Goal: Communication & Community: Answer question/provide support

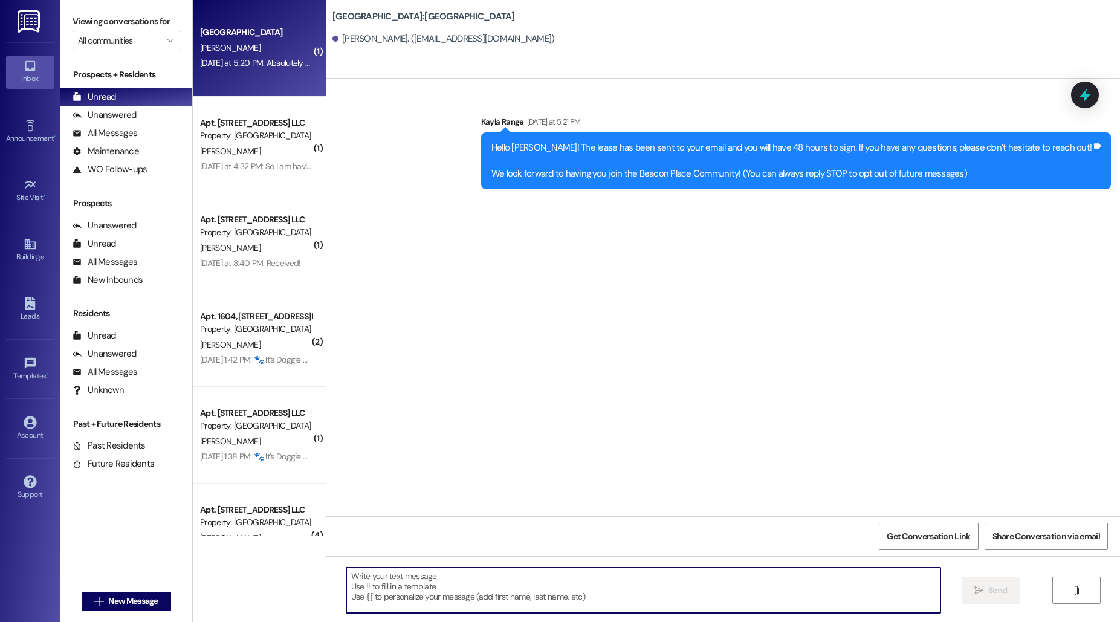
click at [254, 51] on div "[PERSON_NAME]" at bounding box center [256, 48] width 114 height 15
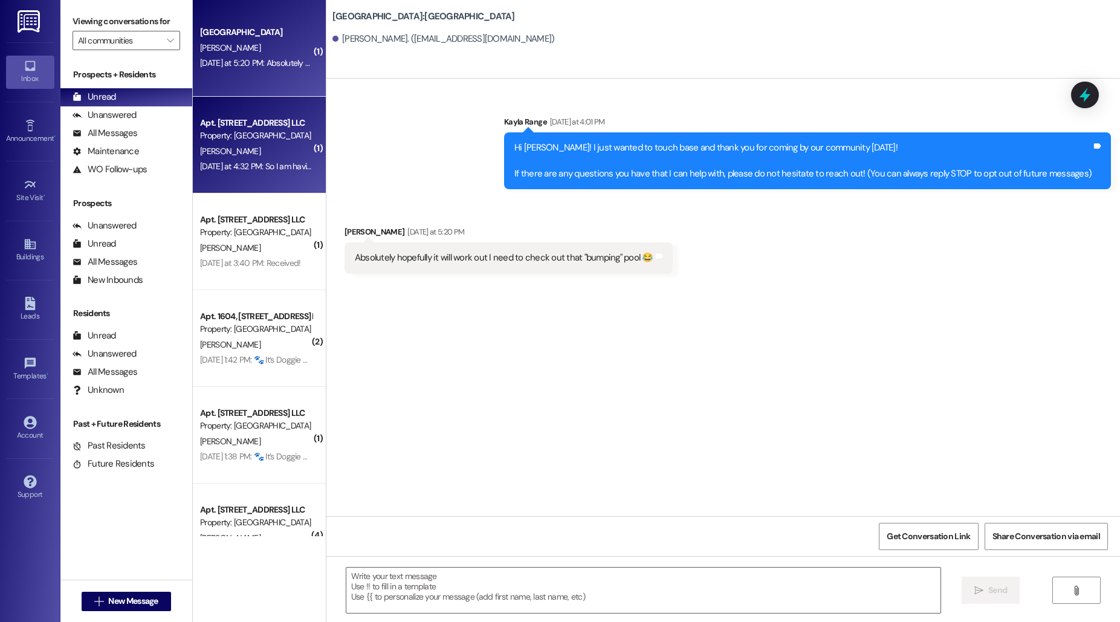
click at [213, 146] on span "[PERSON_NAME]" at bounding box center [230, 151] width 60 height 11
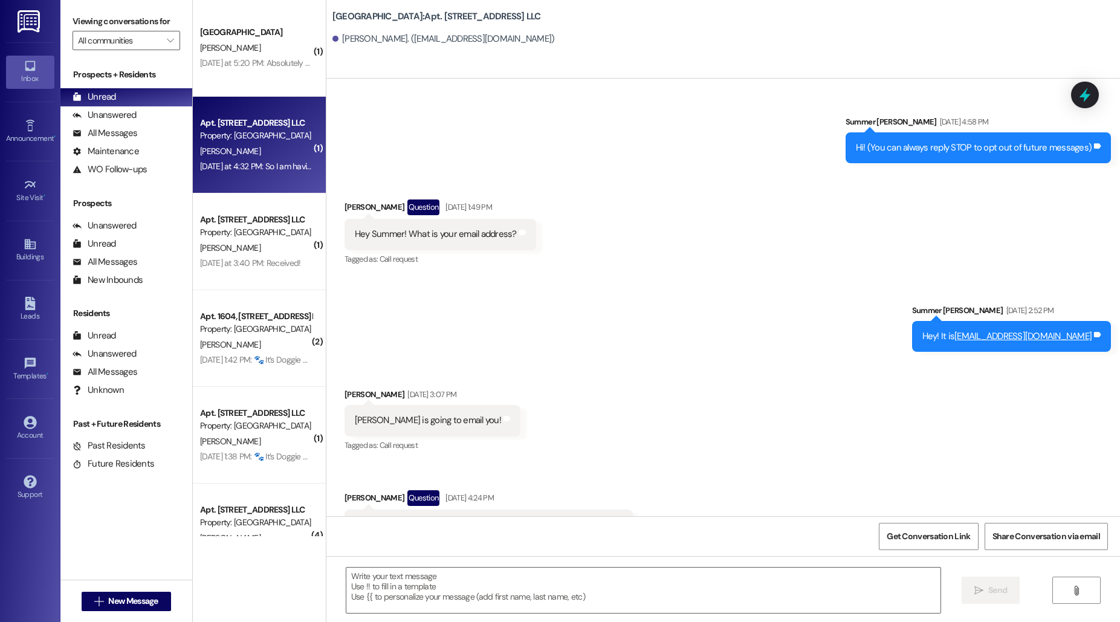
scroll to position [34832, 0]
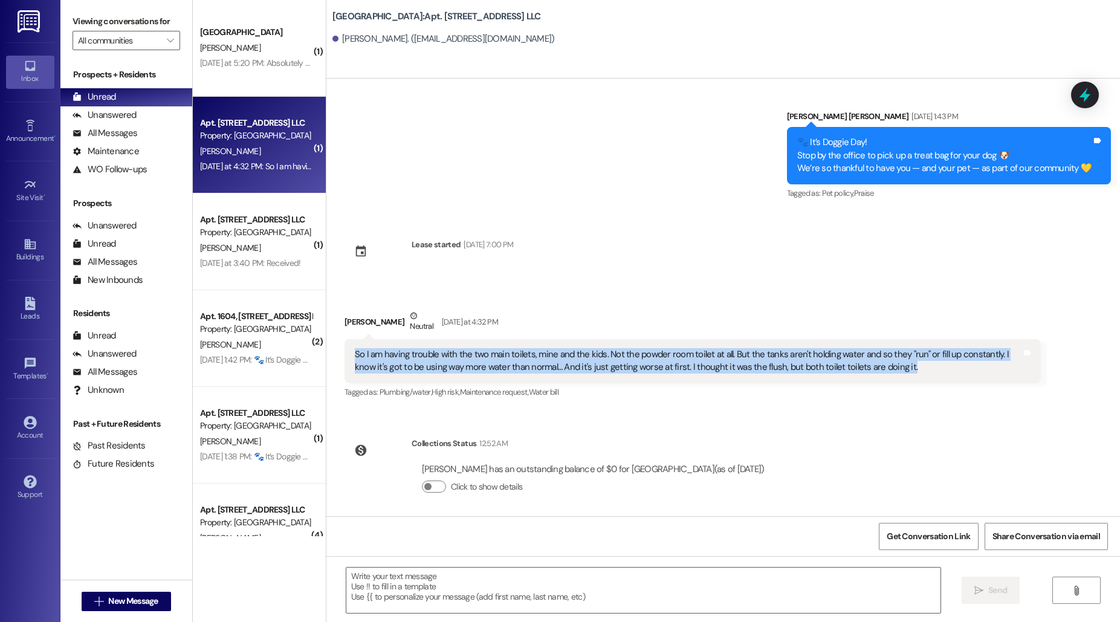
drag, startPoint x: 345, startPoint y: 352, endPoint x: 869, endPoint y: 369, distance: 524.4
click at [869, 369] on div "So I am having trouble with the two main toilets, mine and the kids. Not the po…" at bounding box center [693, 361] width 696 height 44
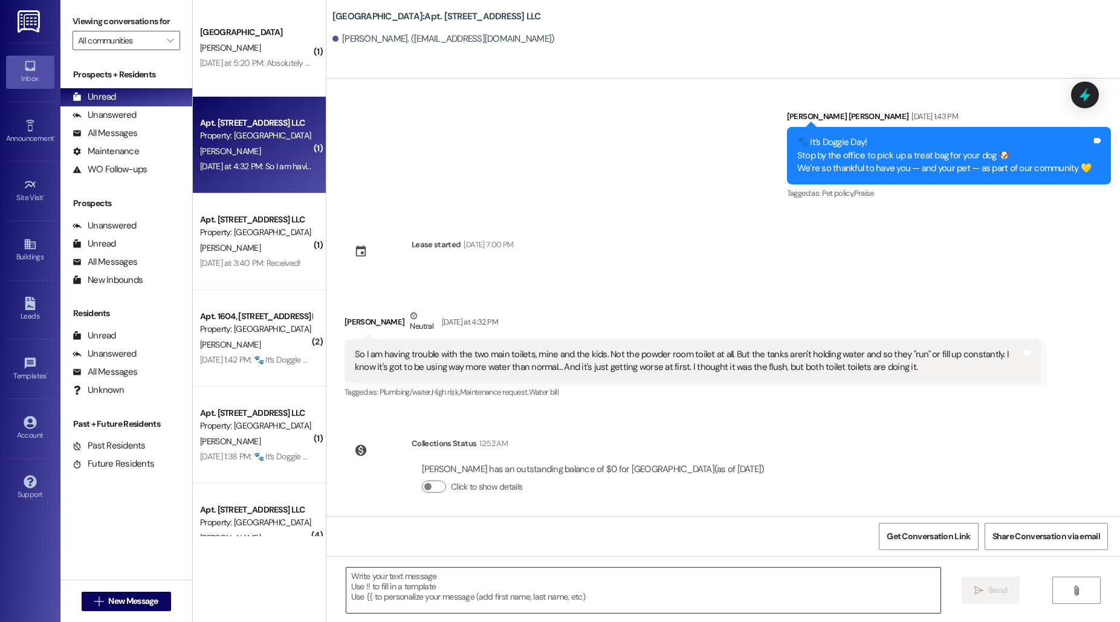
click at [494, 584] on textarea at bounding box center [643, 590] width 594 height 45
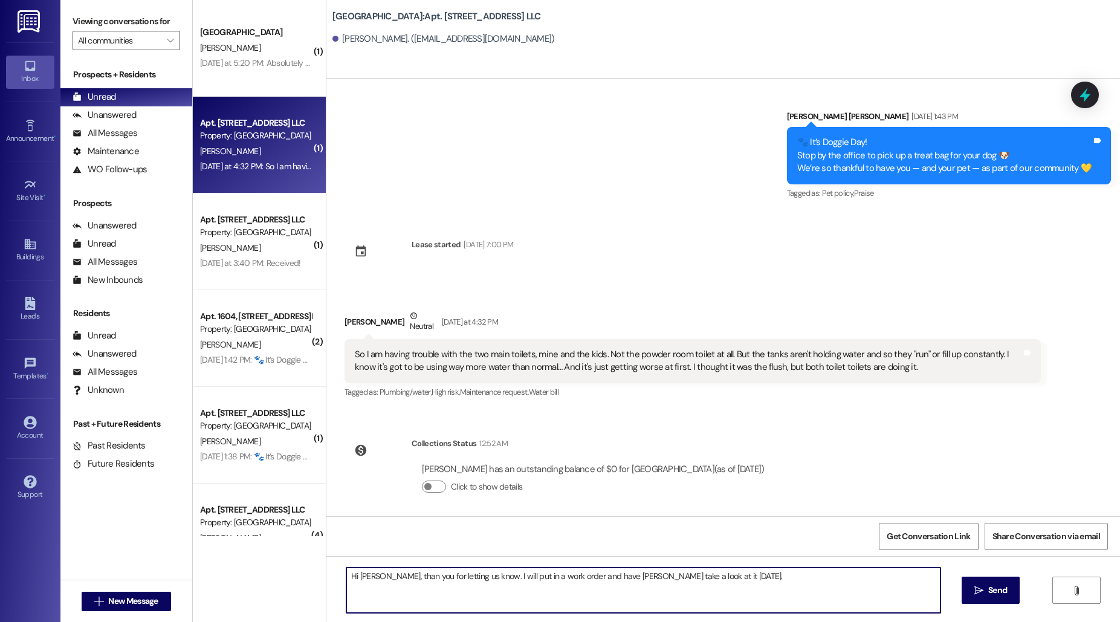
type textarea "Hi [PERSON_NAME], than you for letting us know. I will put in a work order and …"
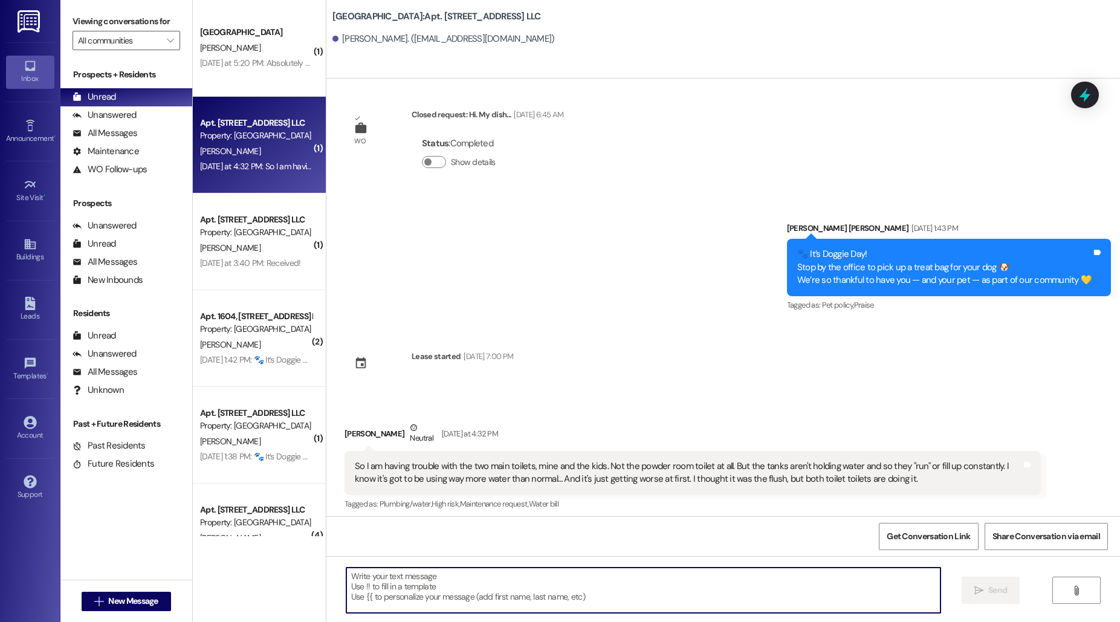
scroll to position [34917, 0]
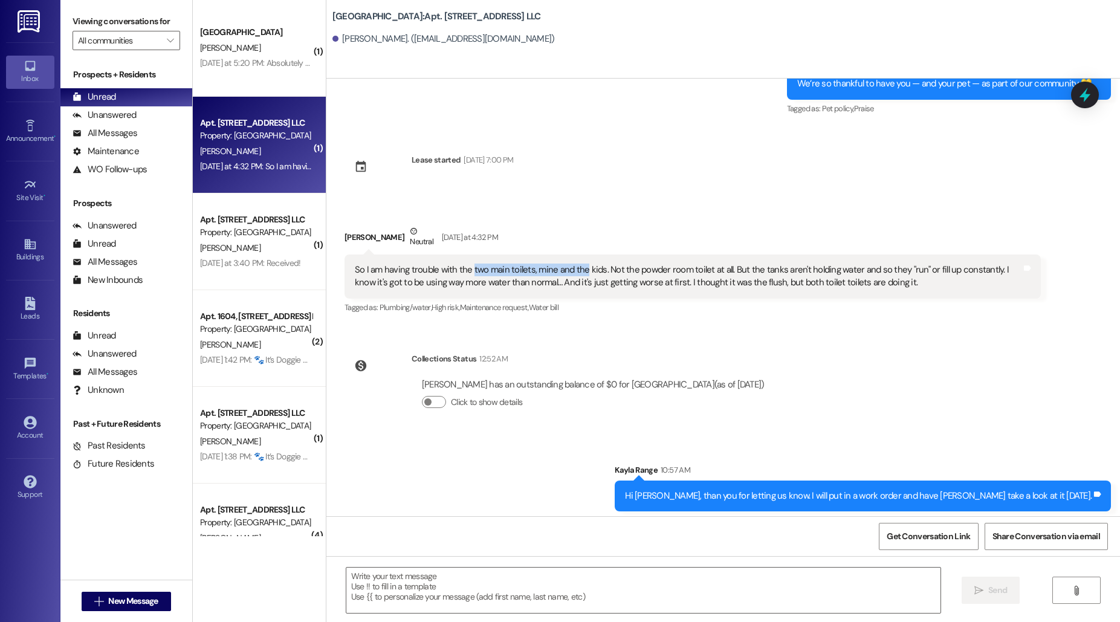
drag, startPoint x: 462, startPoint y: 262, endPoint x: 572, endPoint y: 265, distance: 110.1
click at [572, 266] on div "So I am having trouble with the two main toilets, mine and the kids. Not the po…" at bounding box center [688, 277] width 667 height 26
click at [519, 269] on div "So I am having trouble with the two main toilets, mine and the kids. Not the po…" at bounding box center [688, 277] width 667 height 26
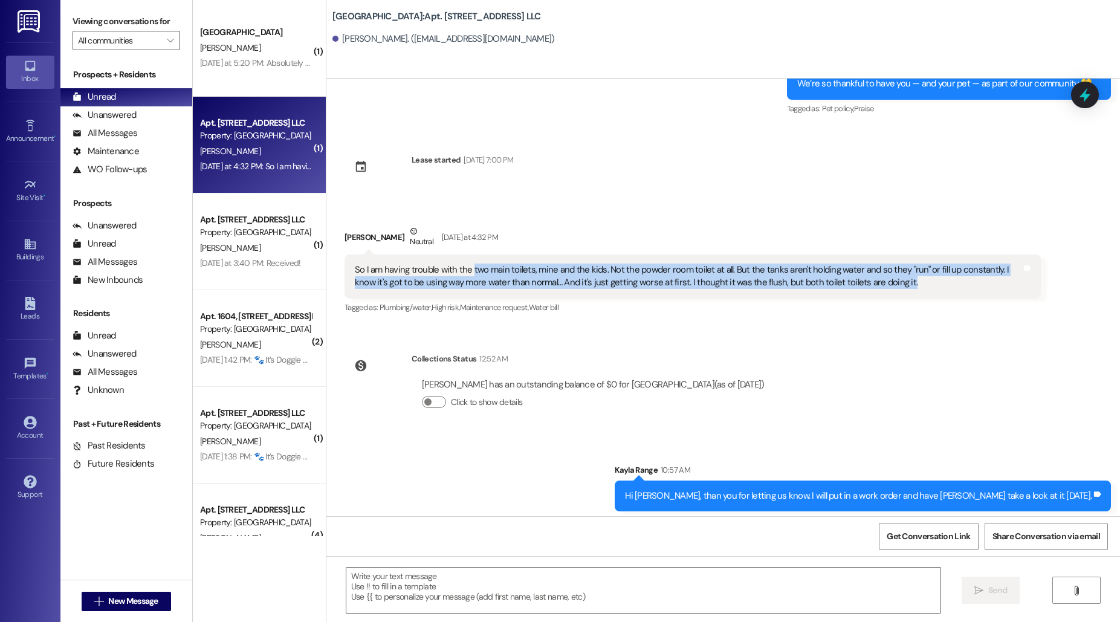
drag, startPoint x: 462, startPoint y: 265, endPoint x: 878, endPoint y: 282, distance: 416.8
click at [878, 282] on div "So I am having trouble with the two main toilets, mine and the kids. Not the po…" at bounding box center [688, 277] width 667 height 26
copy div "two main toilets, mine and the kids. Not the powder room toilet at all. But the…"
